Goal: Task Accomplishment & Management: Use online tool/utility

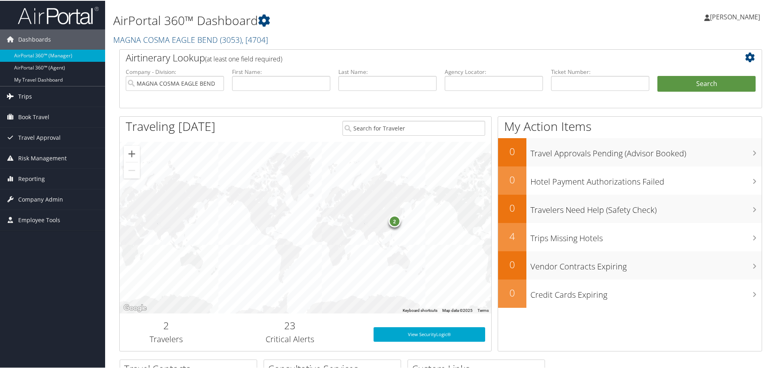
click at [26, 95] on span "Trips" at bounding box center [25, 96] width 14 height 20
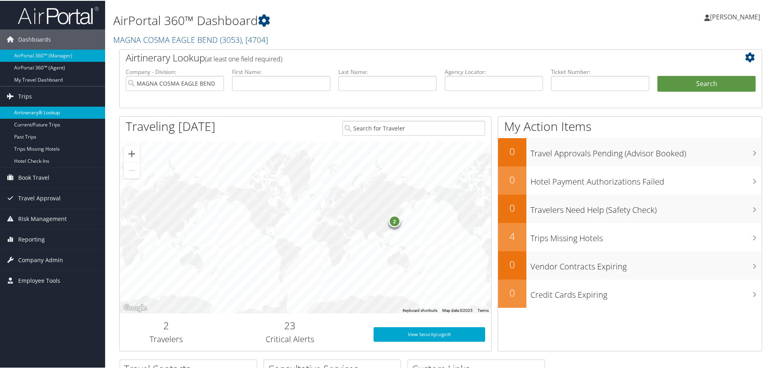
click at [25, 109] on link "Airtinerary® Lookup" at bounding box center [52, 112] width 105 height 12
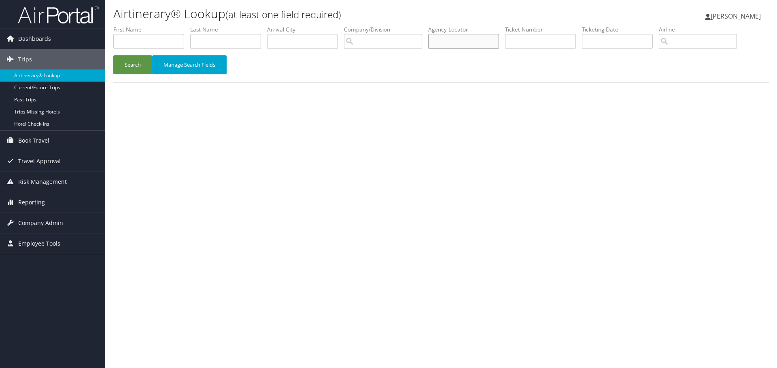
click at [470, 42] on input "text" at bounding box center [463, 41] width 71 height 15
type input "38zoux"
click at [126, 68] on button "Search" at bounding box center [132, 64] width 39 height 19
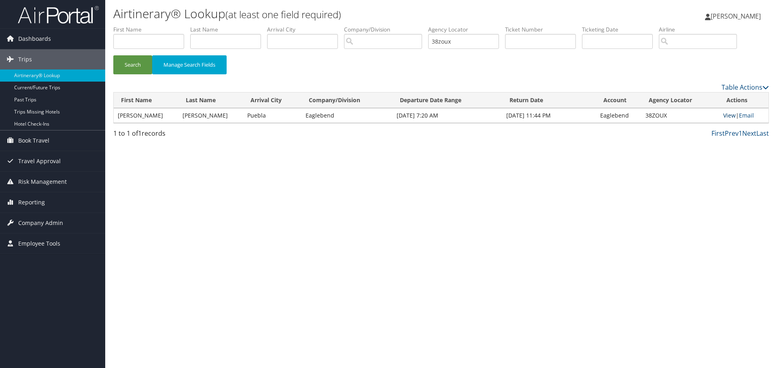
click at [726, 113] on link "View" at bounding box center [729, 116] width 13 height 8
click at [729, 115] on link "View" at bounding box center [729, 116] width 13 height 8
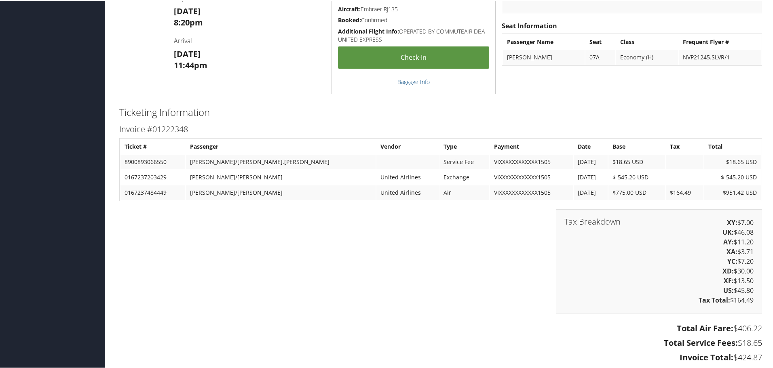
scroll to position [1132, 0]
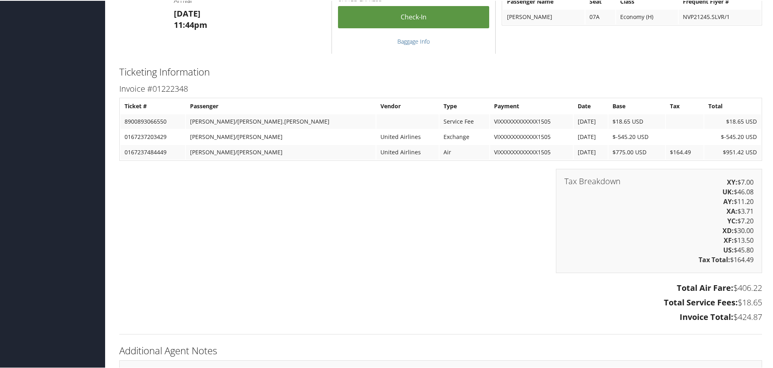
drag, startPoint x: 125, startPoint y: 106, endPoint x: 763, endPoint y: 316, distance: 671.6
click at [763, 316] on div "Invoice #01222348 Ticket # Passenger Vendor Type Payment Date Base Tax Total 89…" at bounding box center [440, 203] width 655 height 244
copy div "Ticket # Passenger Vendor Type Payment Date Base Tax Total 8900893066550 WEBB/J…"
drag, startPoint x: 345, startPoint y: 294, endPoint x: 361, endPoint y: 278, distance: 22.9
click at [345, 294] on div "Total Air Fare: $406.22 Total Service Fees: $18.65 Invoice Total: $424.87" at bounding box center [440, 303] width 655 height 45
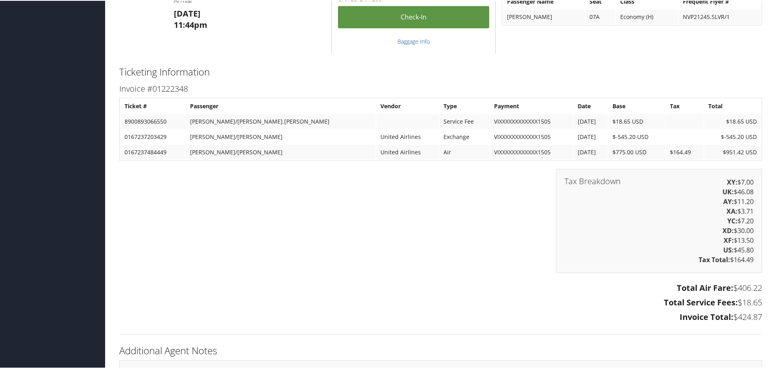
drag, startPoint x: 413, startPoint y: 275, endPoint x: 413, endPoint y: 269, distance: 5.7
click at [413, 274] on div "Tax Breakdown XY: $7.00 UK: $46.08 AY: $11.20 XA: $3.71 YC: $7.20 XD: $30.00 XF…" at bounding box center [440, 224] width 655 height 112
drag, startPoint x: 669, startPoint y: 285, endPoint x: 760, endPoint y: 317, distance: 95.8
click at [760, 317] on div "Total Air Fare: $406.22 Total Service Fees: $18.65 Invoice Total: $424.87" at bounding box center [440, 303] width 655 height 45
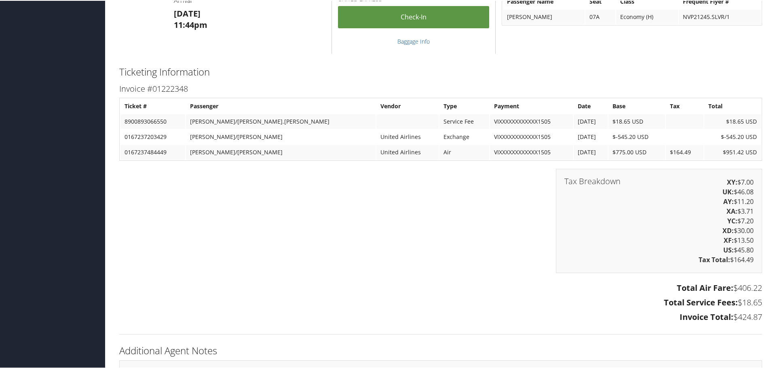
copy div "Total Air Fare: $406.22 Total Service Fees: $18.65 Invoice Total: $424.87"
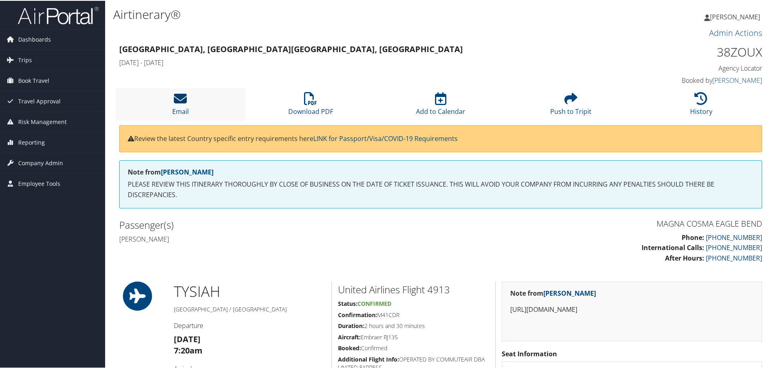
click at [183, 97] on icon at bounding box center [180, 97] width 13 height 13
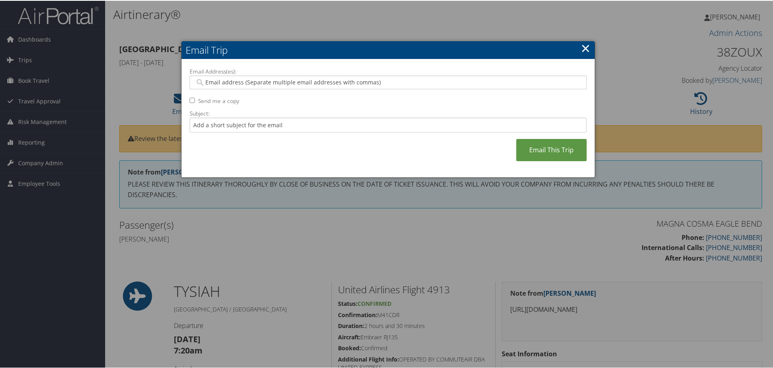
paste input "[PERSON_NAME][EMAIL_ADDRESS][PERSON_NAME][DOMAIN_NAME]"
type input "[PERSON_NAME][EMAIL_ADDRESS][PERSON_NAME][DOMAIN_NAME]"
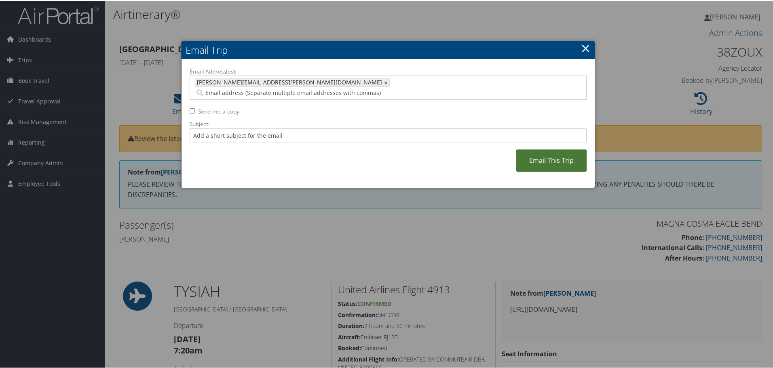
click at [547, 149] on link "Email This Trip" at bounding box center [551, 160] width 70 height 22
